Goal: Task Accomplishment & Management: Manage account settings

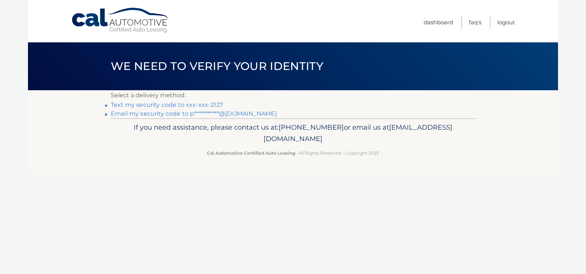
click at [200, 103] on link "Text my security code to xxx-xxx-2127" at bounding box center [167, 104] width 112 height 7
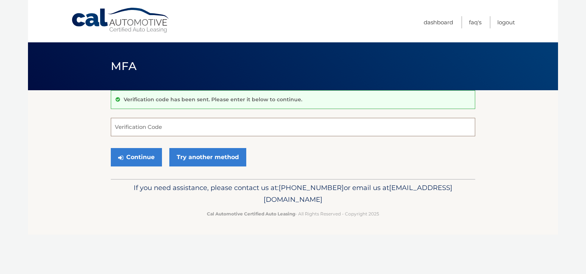
click at [176, 128] on input "Verification Code" at bounding box center [293, 127] width 364 height 18
type input "909938"
click at [143, 161] on button "Continue" at bounding box center [136, 157] width 51 height 18
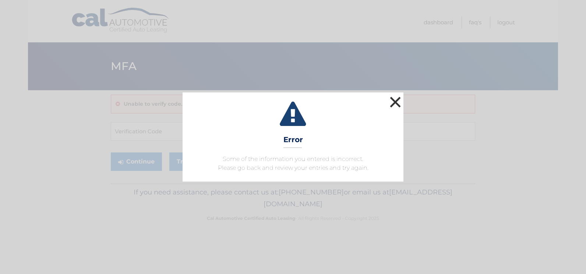
click at [397, 100] on button "×" at bounding box center [395, 102] width 15 height 15
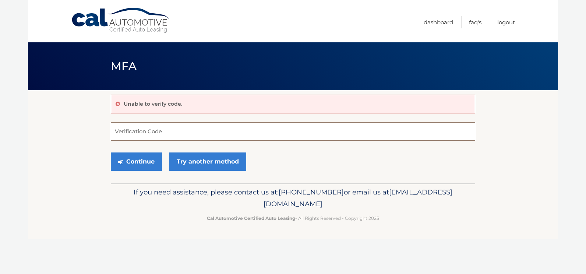
click at [217, 128] on input "Verification Code" at bounding box center [293, 131] width 364 height 18
type input "909038"
click at [140, 163] on button "Continue" at bounding box center [136, 161] width 51 height 18
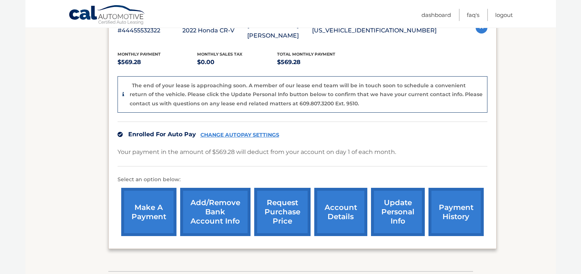
scroll to position [184, 0]
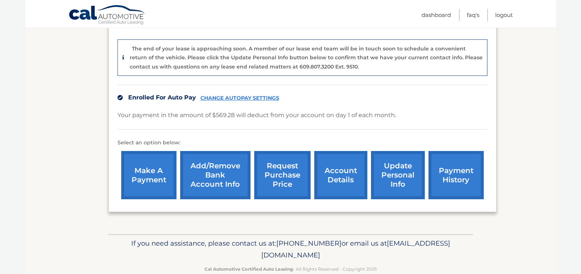
click at [290, 163] on link "request purchase price" at bounding box center [282, 175] width 56 height 48
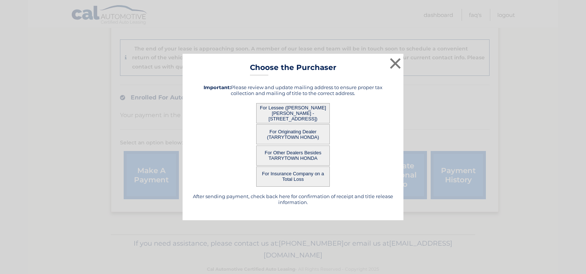
click at [285, 115] on button "For Lessee ([PERSON_NAME] [PERSON_NAME] - [STREET_ADDRESS])" at bounding box center [293, 113] width 74 height 20
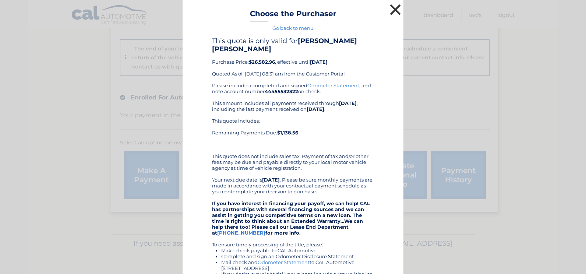
click at [392, 9] on button "×" at bounding box center [395, 9] width 15 height 15
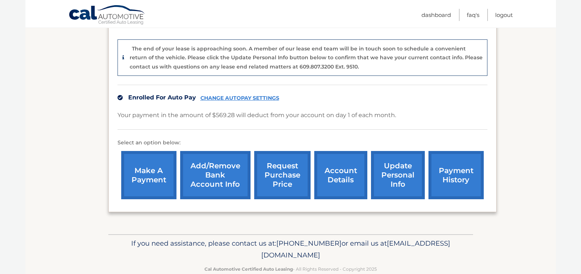
click at [277, 174] on link "request purchase price" at bounding box center [282, 175] width 56 height 48
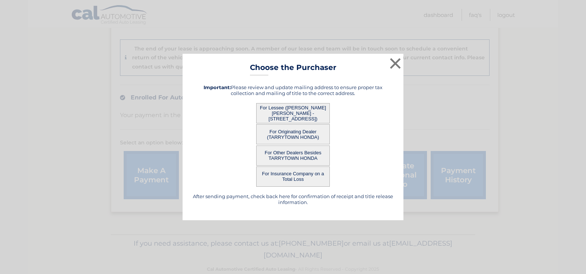
click at [287, 134] on button "For Originating Dealer (TARRYTOWN HONDA)" at bounding box center [293, 134] width 74 height 20
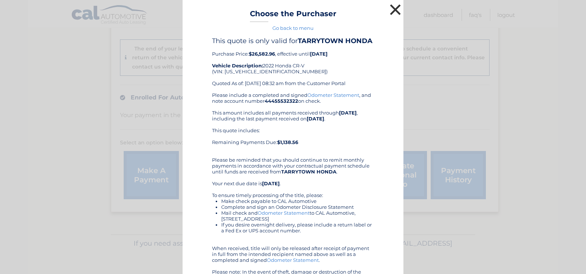
click at [393, 9] on button "×" at bounding box center [395, 9] width 15 height 15
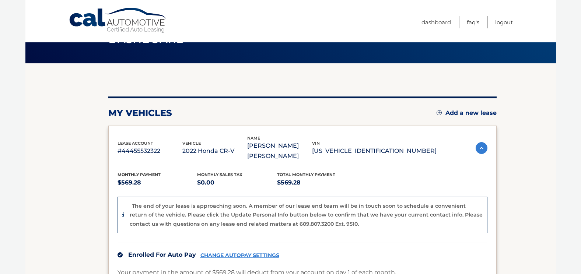
scroll to position [0, 0]
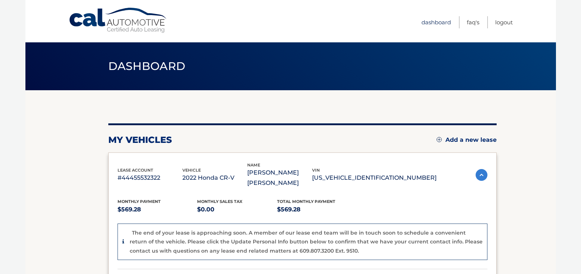
click at [435, 23] on link "Dashboard" at bounding box center [435, 22] width 29 height 12
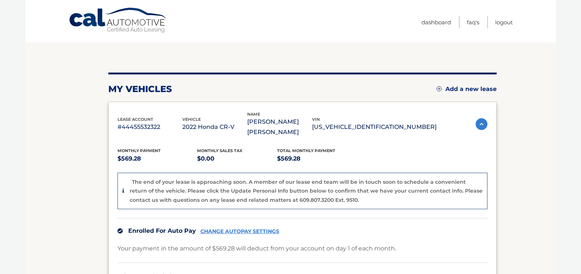
scroll to position [6, 0]
